Goal: Check status: Check status

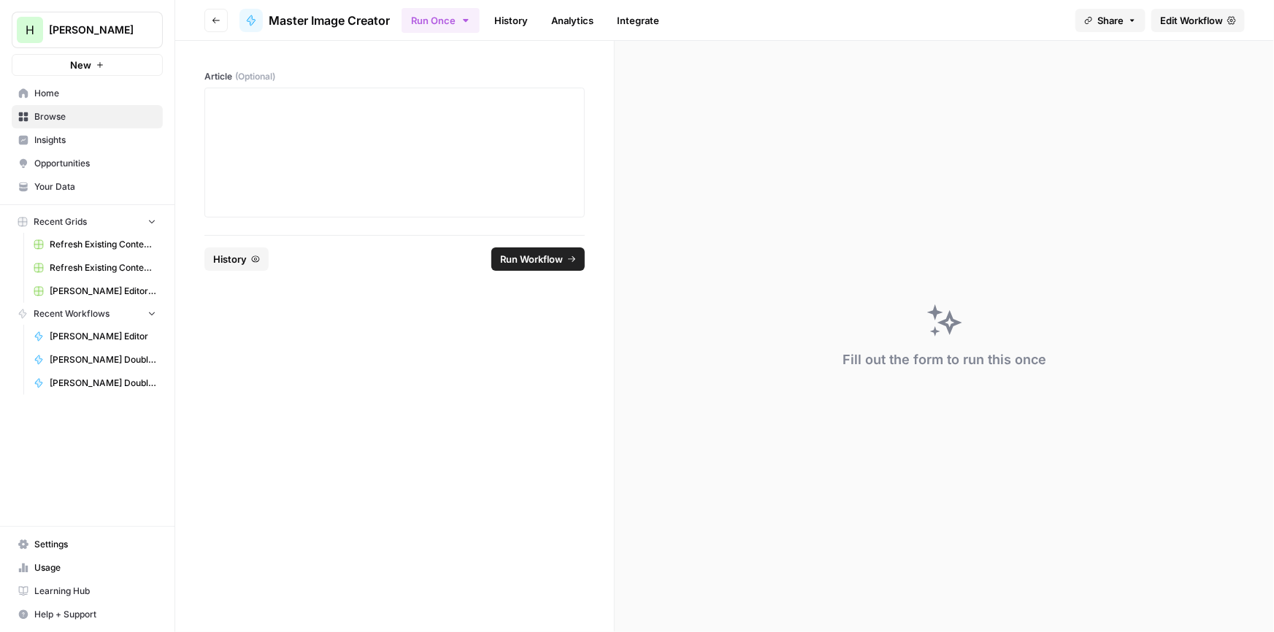
click at [511, 16] on link "History" at bounding box center [510, 20] width 51 height 23
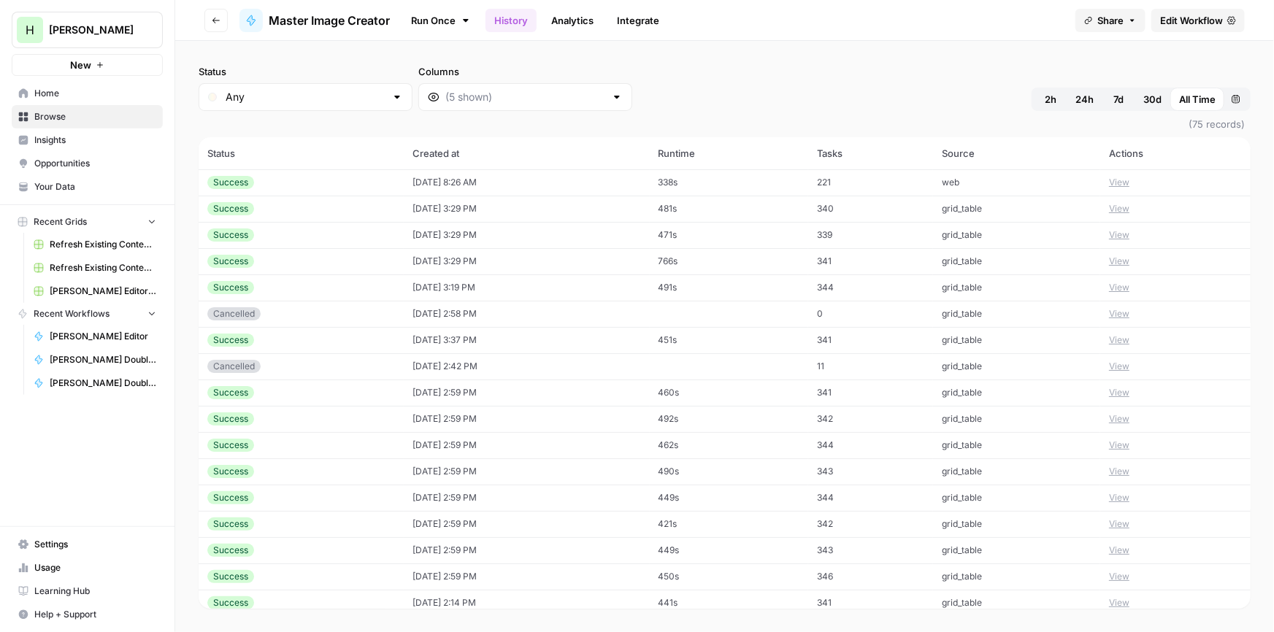
click at [1109, 176] on button "View" at bounding box center [1119, 182] width 20 height 13
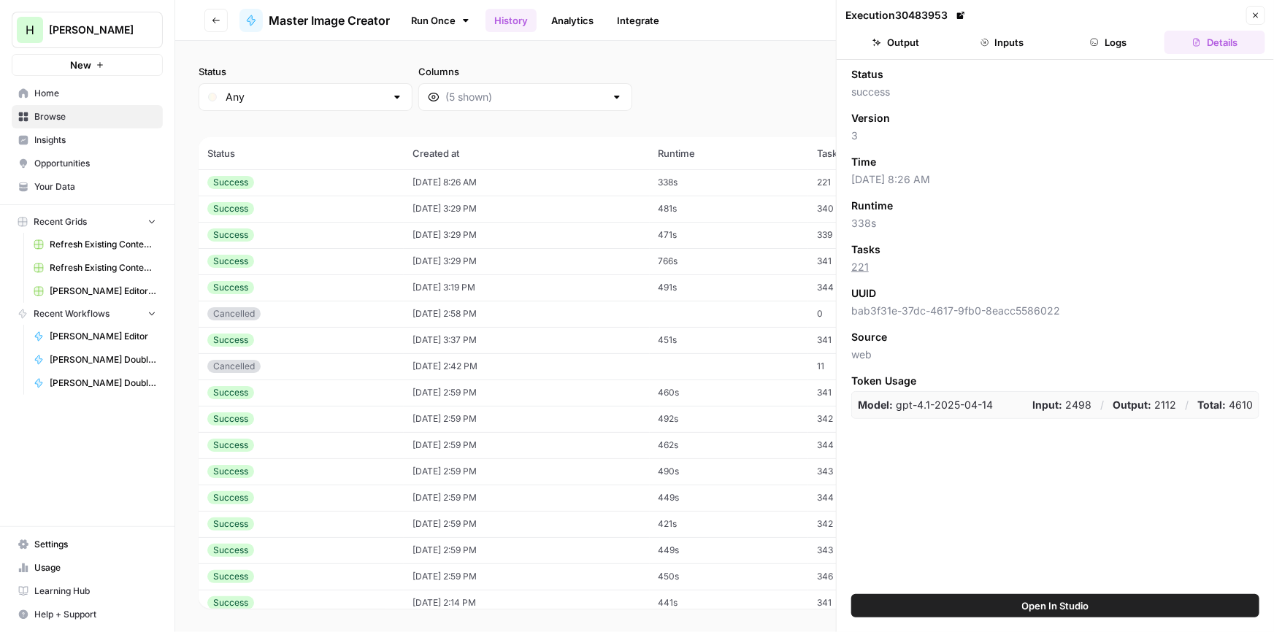
click at [913, 43] on button "Output" at bounding box center [895, 42] width 101 height 23
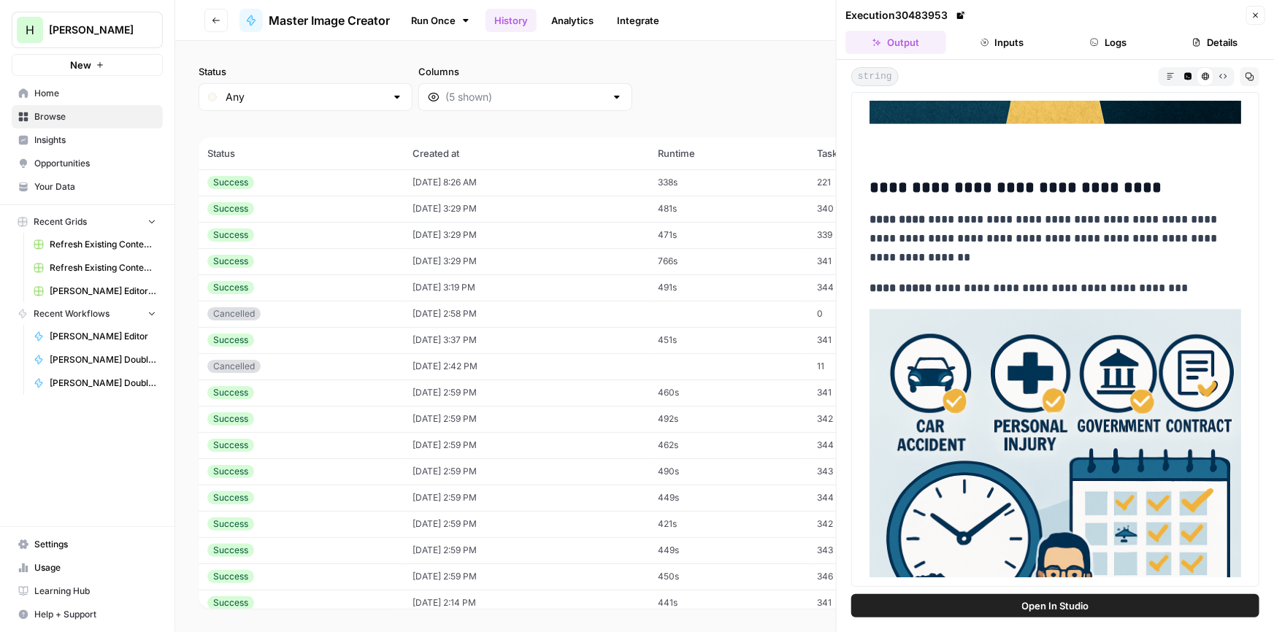
scroll to position [9728, 0]
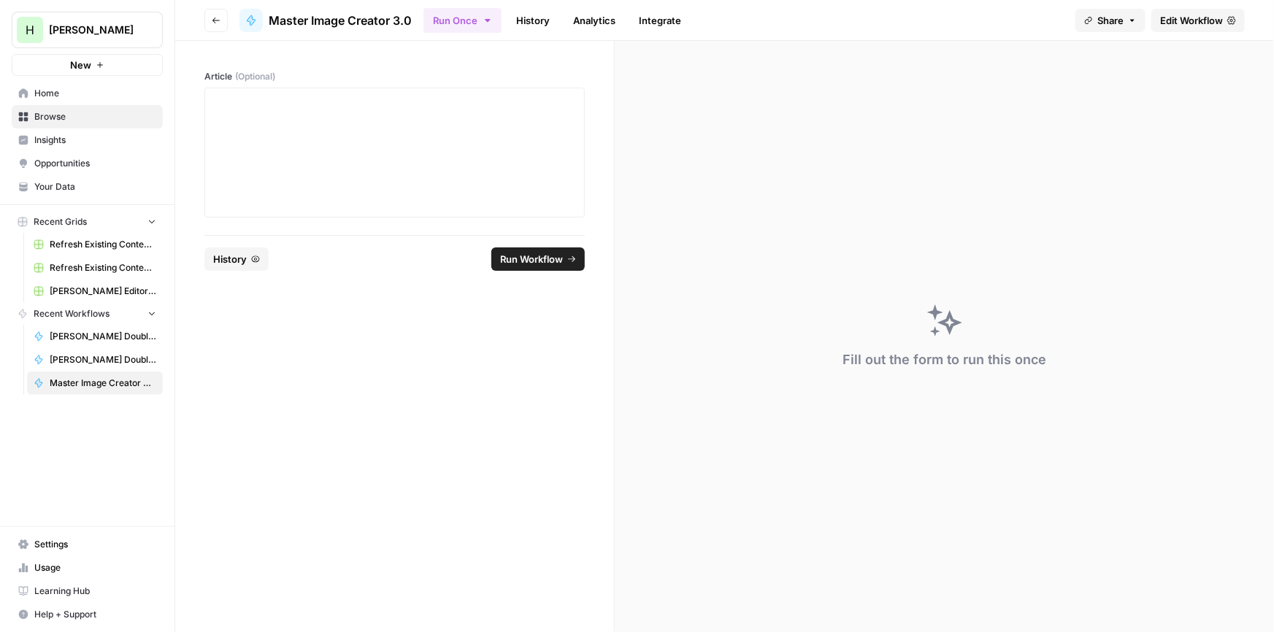
click at [519, 15] on link "History" at bounding box center [532, 20] width 51 height 23
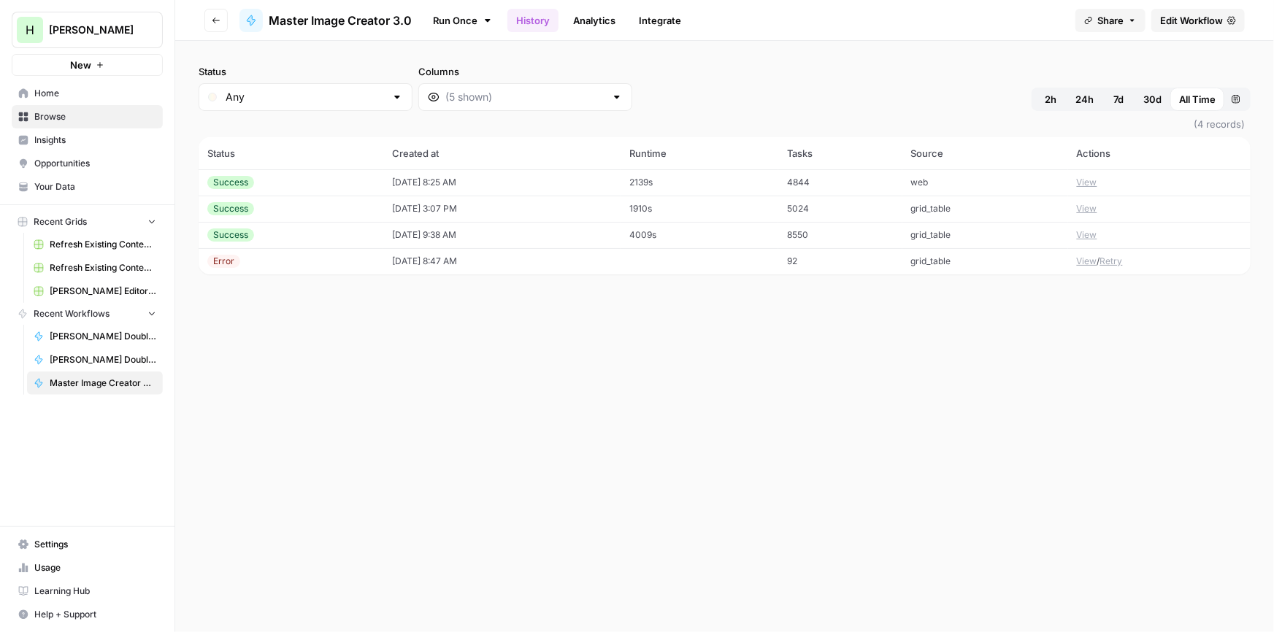
click at [1093, 181] on button "View" at bounding box center [1086, 182] width 20 height 13
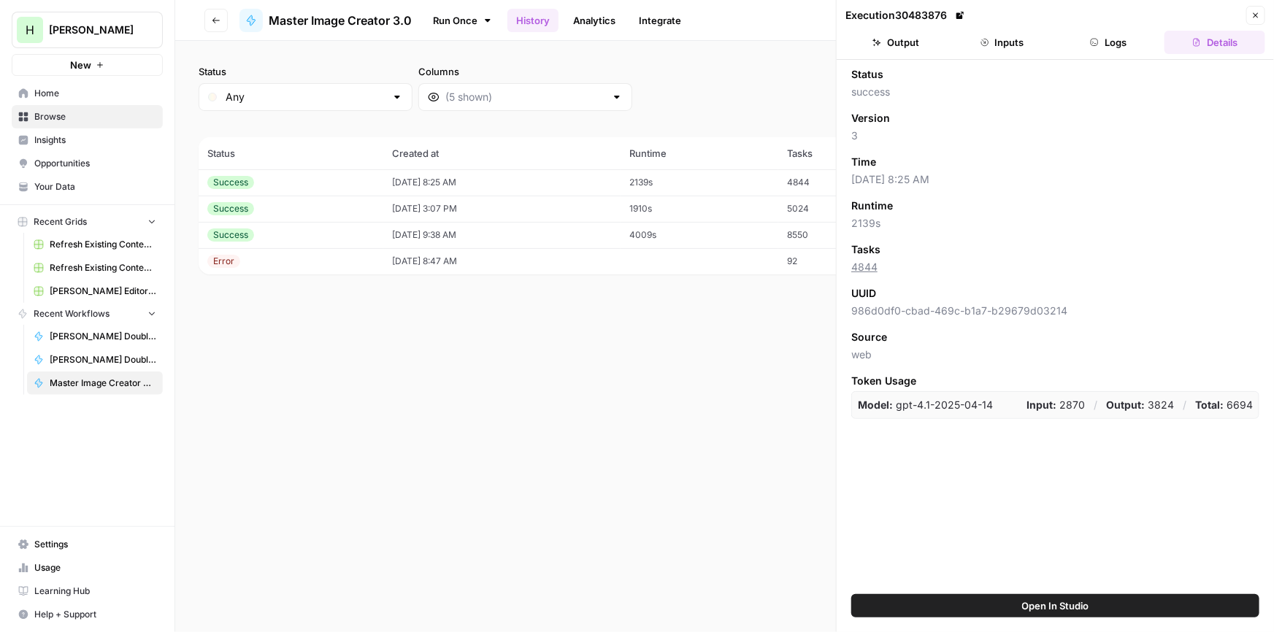
click at [906, 43] on button "Output" at bounding box center [895, 42] width 101 height 23
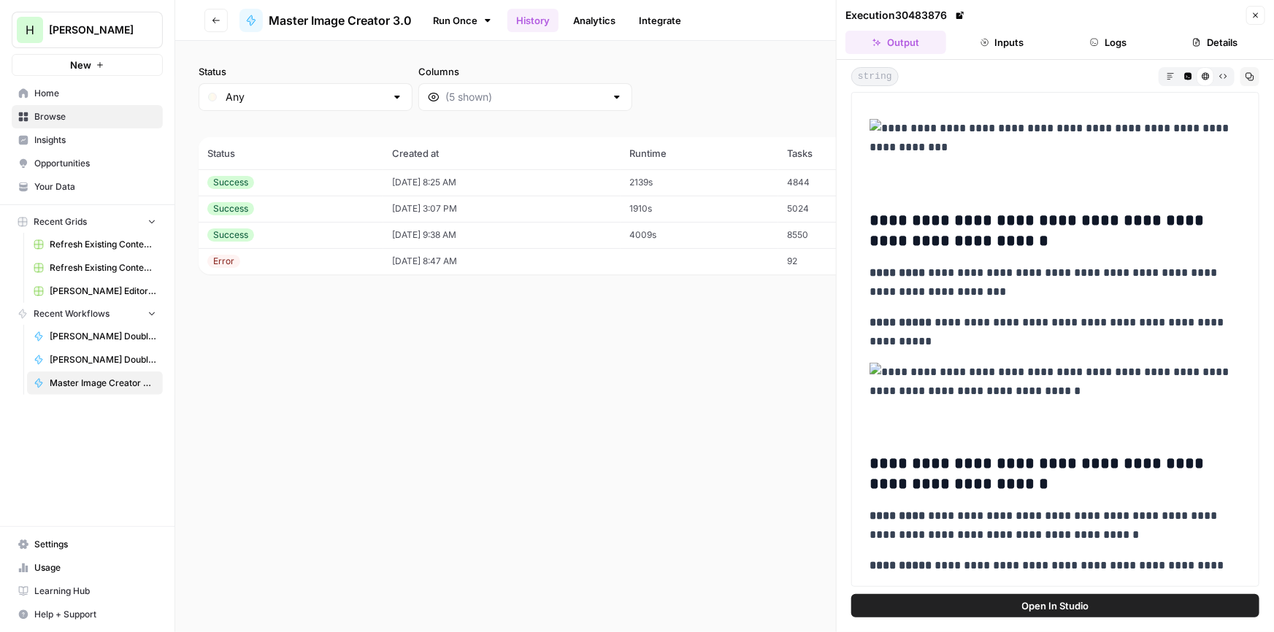
click at [876, 367] on img at bounding box center [1054, 382] width 371 height 38
drag, startPoint x: 876, startPoint y: 367, endPoint x: 1121, endPoint y: 220, distance: 285.7
click at [1121, 220] on h3 "**********" at bounding box center [1050, 231] width 362 height 41
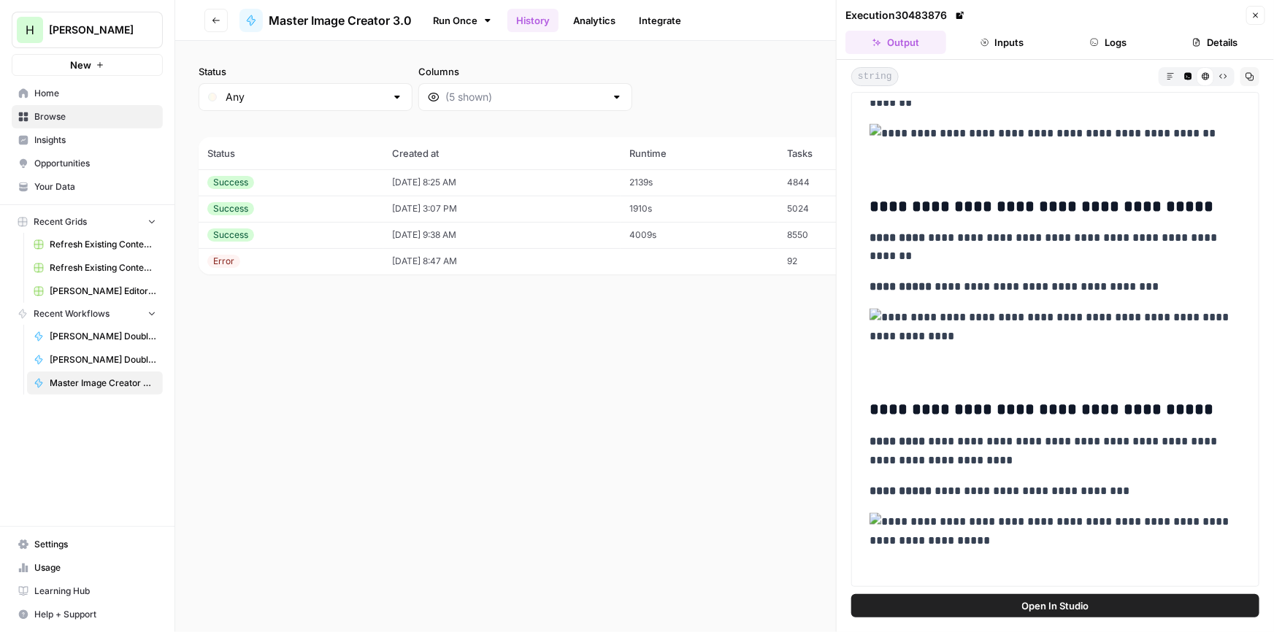
scroll to position [5778, 0]
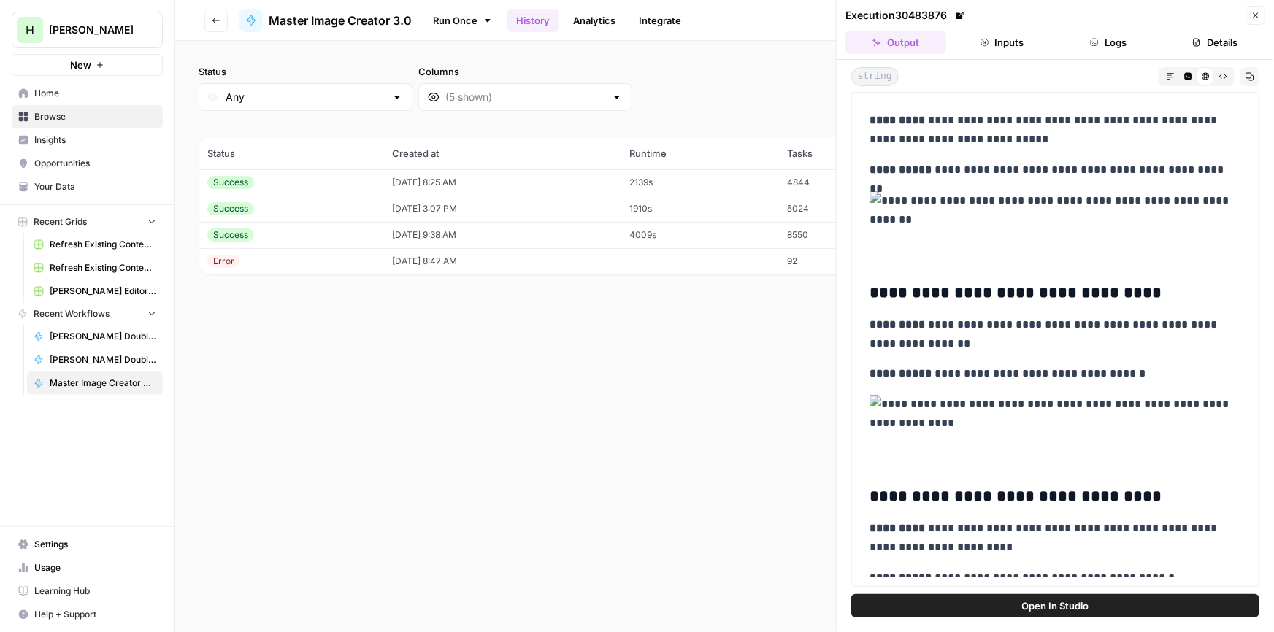
drag, startPoint x: 1091, startPoint y: 171, endPoint x: 1028, endPoint y: 505, distance: 340.2
